Goal: Task Accomplishment & Management: Manage account settings

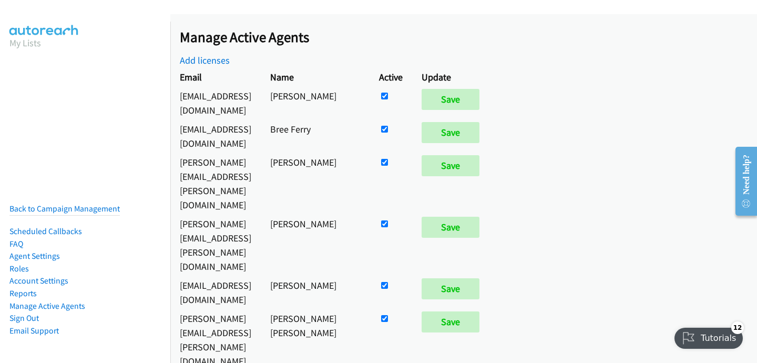
click at [388, 95] on input "checkbox" at bounding box center [384, 95] width 7 height 7
checkbox input "false"
click at [479, 97] on input "Save" at bounding box center [450, 99] width 58 height 21
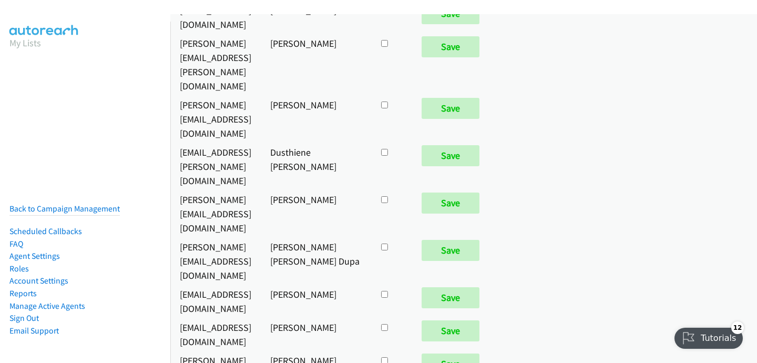
scroll to position [3959, 0]
checkbox input "true"
